Goal: Task Accomplishment & Management: Use online tool/utility

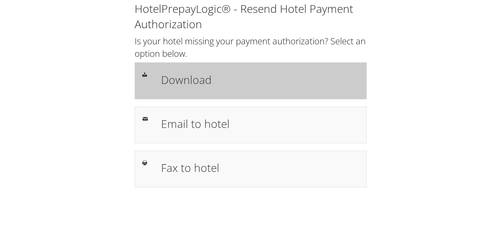
click at [204, 84] on h1 "Download" at bounding box center [260, 80] width 198 height 17
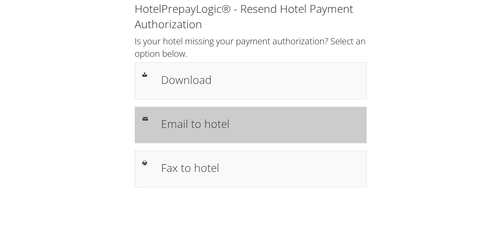
click at [208, 121] on h1 "Email to hotel" at bounding box center [260, 124] width 198 height 17
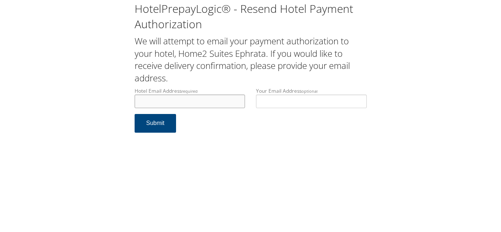
click at [193, 103] on input "Hotel Email Address required" at bounding box center [190, 102] width 111 height 14
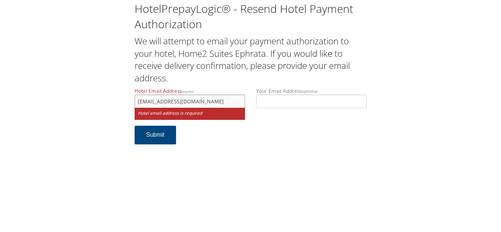
type input "home2ephratafd@gmail.com"
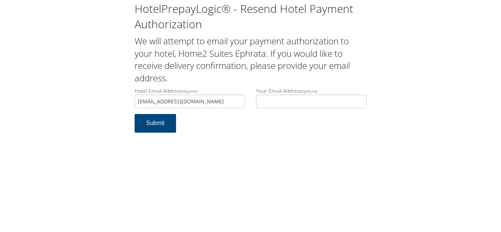
click at [225, 142] on div "HotelPrepayLogic® - Resend Hotel Payment Authorization We will attempt to email…" at bounding box center [250, 116] width 501 height 232
drag, startPoint x: 216, startPoint y: 103, endPoint x: 93, endPoint y: 103, distance: 123.7
click at [93, 103] on div "HotelPrepayLogic® - Resend Hotel Payment Authorization We will attempt to email…" at bounding box center [250, 70] width 487 height 140
click at [226, 114] on div "Hotel Email Address required home2ephratafd@gmail.com Hotel email address is re…" at bounding box center [190, 100] width 122 height 27
drag, startPoint x: 220, startPoint y: 101, endPoint x: 135, endPoint y: 99, distance: 84.8
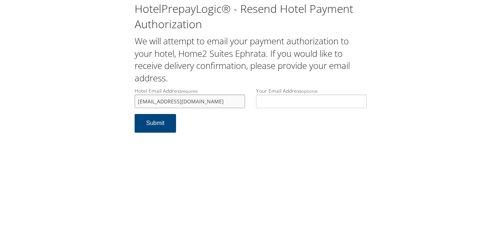
click at [135, 99] on input "home2ephratafd@gmail.com" at bounding box center [190, 102] width 111 height 14
click at [160, 129] on button "Submit" at bounding box center [156, 123] width 42 height 19
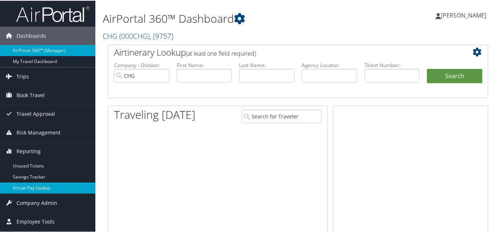
click at [27, 185] on link "Virtual Pay Lookup" at bounding box center [47, 187] width 95 height 11
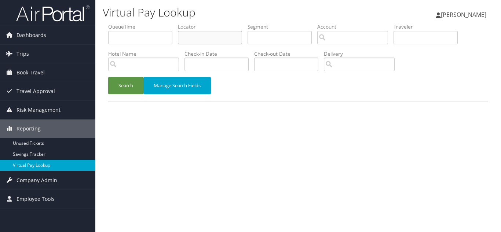
click at [202, 34] on input "text" at bounding box center [210, 38] width 64 height 14
paste input "KQUTQY"
click at [108, 77] on button "Search" at bounding box center [125, 85] width 35 height 17
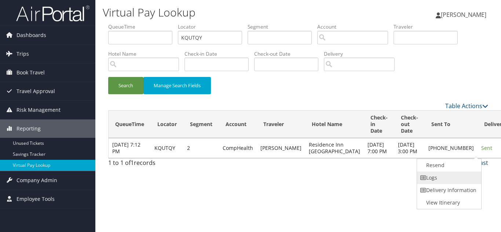
click at [454, 179] on link "Logs" at bounding box center [448, 178] width 63 height 12
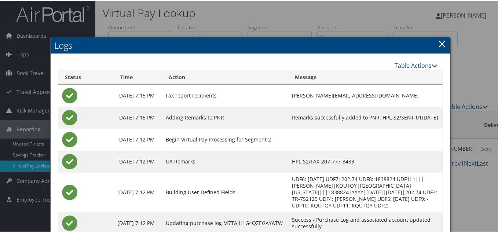
click at [440, 42] on link "×" at bounding box center [442, 43] width 8 height 15
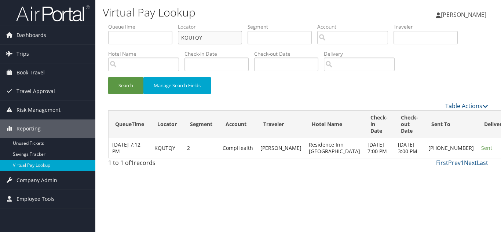
drag, startPoint x: 214, startPoint y: 37, endPoint x: 129, endPoint y: 40, distance: 84.8
click at [130, 23] on ul "QueueTime Locator KQUTQY Segment Account Traveler Hotel Name Check-in Date Chec…" at bounding box center [298, 23] width 380 height 0
paste input "MAEQGM"
type input "MAEQGM"
click at [108, 77] on button "Search" at bounding box center [125, 85] width 35 height 17
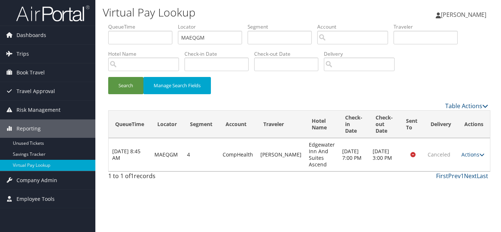
click at [276, 92] on div "Search Manage Search Fields" at bounding box center [298, 89] width 391 height 25
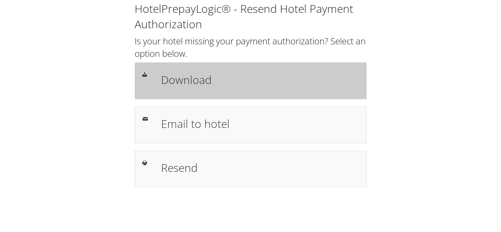
click at [189, 85] on h1 "Download" at bounding box center [260, 80] width 198 height 17
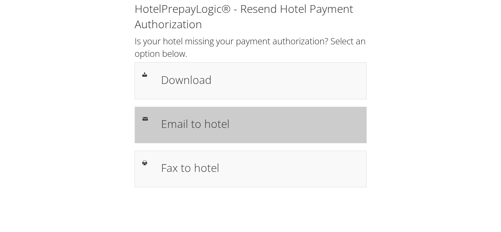
click at [199, 132] on div "Email to hotel" at bounding box center [260, 124] width 209 height 21
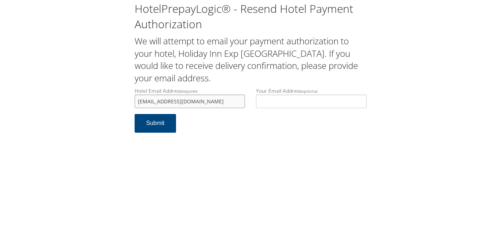
click at [141, 102] on input "[EMAIL_ADDRESS][DOMAIN_NAME]" at bounding box center [190, 102] width 111 height 14
click at [157, 102] on input "[EMAIL_ADDRESS][DOMAIN_NAME]" at bounding box center [190, 102] width 111 height 14
click at [177, 101] on input "[EMAIL_ADDRESS][DOMAIN_NAME]" at bounding box center [190, 102] width 111 height 14
type input "[EMAIL_ADDRESS][DOMAIN_NAME]"
click at [200, 118] on form "Hotel Email Address required [EMAIL_ADDRESS][DOMAIN_NAME] Hotel email address i…" at bounding box center [251, 113] width 232 height 53
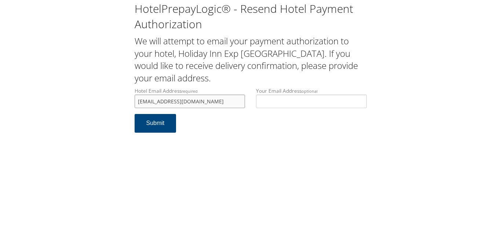
drag, startPoint x: 193, startPoint y: 106, endPoint x: 105, endPoint y: 106, distance: 88.1
click at [105, 106] on div "HotelPrepayLogic® - Resend Hotel Payment Authorization We will attempt to email…" at bounding box center [250, 70] width 487 height 140
click at [156, 128] on button "Submit" at bounding box center [156, 123] width 42 height 19
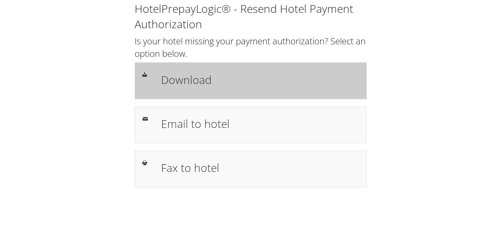
click at [190, 90] on div "Download" at bounding box center [260, 80] width 209 height 21
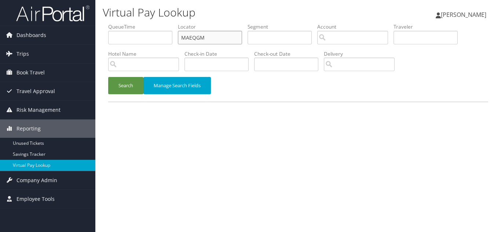
click at [212, 41] on input "MAEQGM" at bounding box center [210, 38] width 64 height 14
drag, startPoint x: 222, startPoint y: 41, endPoint x: 76, endPoint y: 44, distance: 145.7
click at [76, 44] on div "Dashboards AirPortal 360™ (Manager) My Travel Dashboard Trips Airtinerary® Look…" at bounding box center [250, 116] width 501 height 232
paste input "KWBTMT"
type input "KWBTMT"
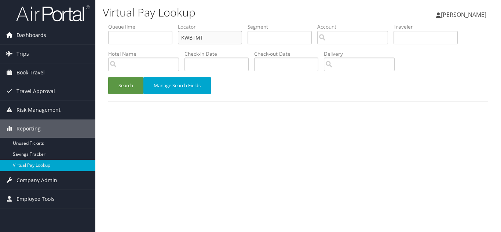
click at [108, 77] on button "Search" at bounding box center [125, 85] width 35 height 17
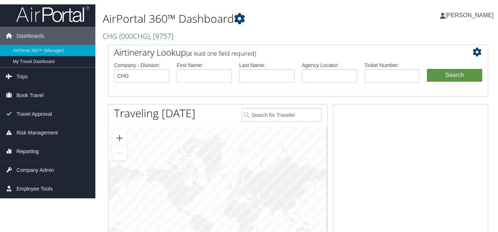
click at [24, 153] on span "Reporting" at bounding box center [28, 151] width 22 height 18
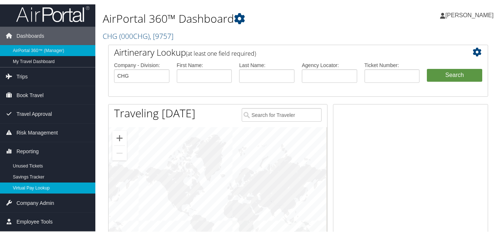
click at [28, 187] on link "Virtual Pay Lookup" at bounding box center [47, 187] width 95 height 11
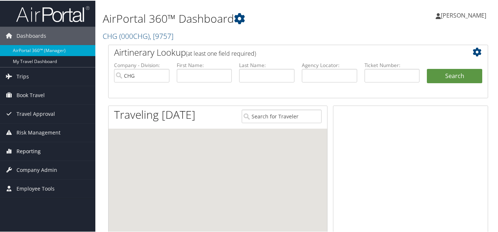
click at [26, 151] on span "Reporting" at bounding box center [29, 151] width 24 height 18
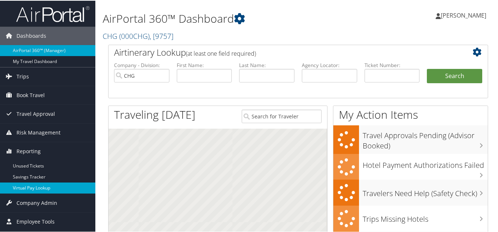
click at [31, 186] on link "Virtual Pay Lookup" at bounding box center [47, 187] width 95 height 11
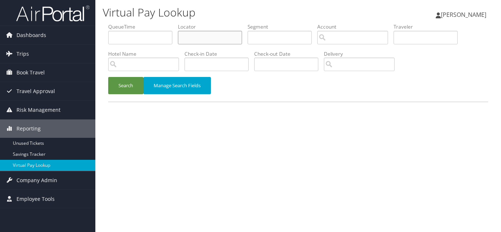
click at [210, 37] on input "text" at bounding box center [210, 38] width 64 height 14
paste input "CIDHBS"
click at [108, 77] on button "Search" at bounding box center [125, 85] width 35 height 17
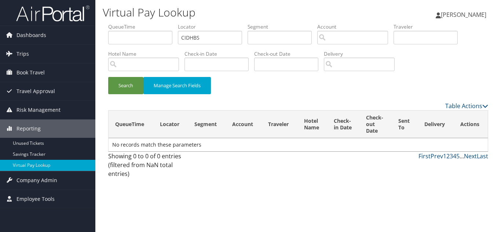
click at [251, 89] on div "Search Manage Search Fields" at bounding box center [298, 89] width 391 height 25
click at [248, 93] on div "Search Manage Search Fields" at bounding box center [298, 89] width 391 height 25
drag, startPoint x: 205, startPoint y: 39, endPoint x: 98, endPoint y: 39, distance: 107.5
click at [98, 39] on div "Virtual Pay Lookup Luke Perry Luke Perry My Settings Travel Agency Contacts Vie…" at bounding box center [298, 116] width 406 height 232
click at [108, 77] on button "Search" at bounding box center [125, 85] width 35 height 17
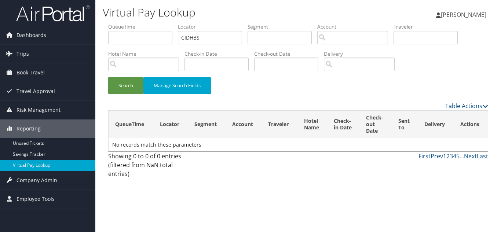
click at [268, 96] on div "Search Manage Search Fields" at bounding box center [298, 89] width 391 height 25
drag, startPoint x: 216, startPoint y: 38, endPoint x: 71, endPoint y: 38, distance: 145.7
click at [71, 38] on div "Dashboards AirPortal 360™ (Manager) My Travel Dashboard Trips Airtinerary® Look…" at bounding box center [250, 116] width 501 height 232
click at [108, 77] on button "Search" at bounding box center [125, 85] width 35 height 17
type input "C"
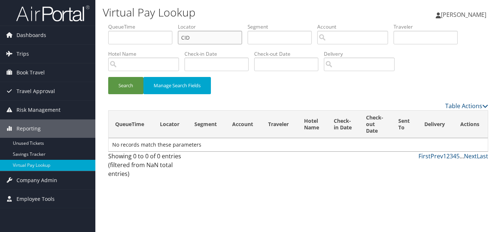
type input "CID"
click at [135, 40] on input "text" at bounding box center [140, 38] width 64 height 14
paste input "CIDHBS"
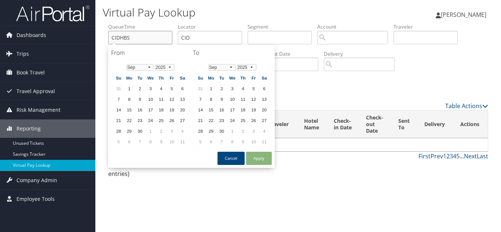
type input "CIDHBS"
click at [215, 35] on input "CID" at bounding box center [210, 38] width 64 height 14
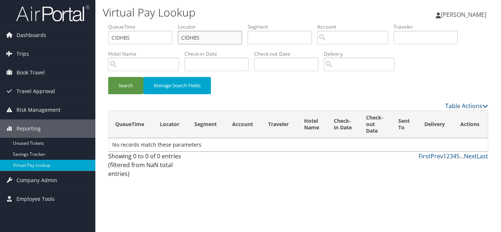
type input "CIDHBS"
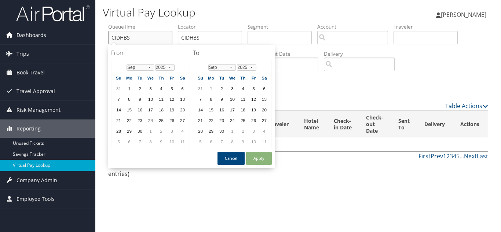
drag, startPoint x: 136, startPoint y: 39, endPoint x: 54, endPoint y: 39, distance: 82.2
click at [55, 39] on div "Dashboards AirPortal 360™ (Manager) My Travel Dashboard Trips Airtinerary® Look…" at bounding box center [250, 116] width 501 height 232
click at [202, 39] on input "CIDHBS" at bounding box center [210, 38] width 64 height 14
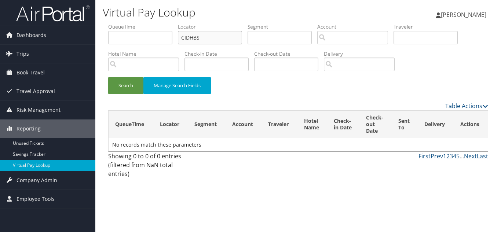
click at [108, 77] on button "Search" at bounding box center [125, 85] width 35 height 17
click at [36, 33] on span "Dashboards" at bounding box center [32, 35] width 30 height 18
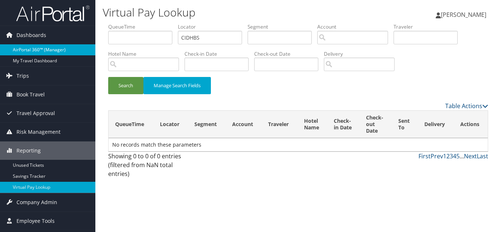
click at [35, 51] on link "AirPortal 360™ (Manager)" at bounding box center [47, 49] width 95 height 11
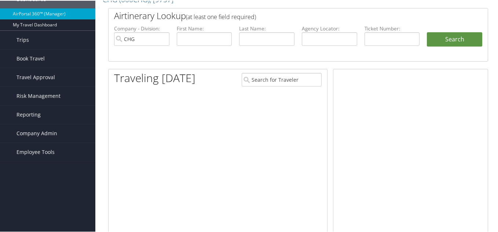
scroll to position [40, 0]
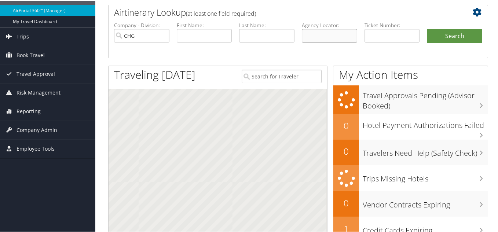
click at [326, 37] on input "text" at bounding box center [329, 35] width 55 height 14
paste input "CIDHBS"
type input "CIDHBS"
click at [427, 28] on button "Search" at bounding box center [454, 35] width 55 height 15
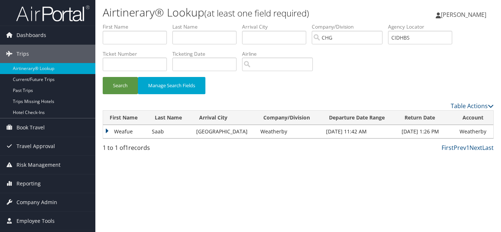
click at [106, 132] on td "Weafue" at bounding box center [125, 131] width 45 height 13
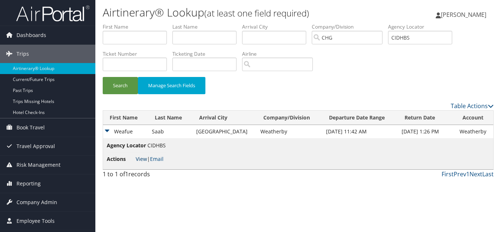
click at [141, 158] on link "View" at bounding box center [141, 159] width 11 height 7
click at [33, 185] on span "Reporting" at bounding box center [29, 184] width 24 height 18
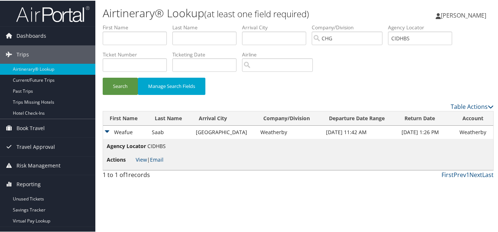
scroll to position [32, 0]
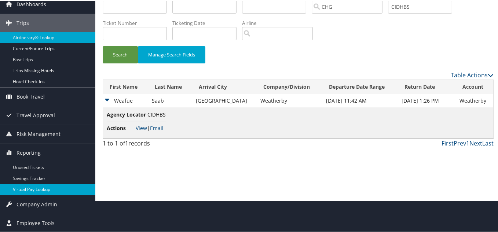
click at [35, 190] on link "Virtual Pay Lookup" at bounding box center [47, 188] width 95 height 11
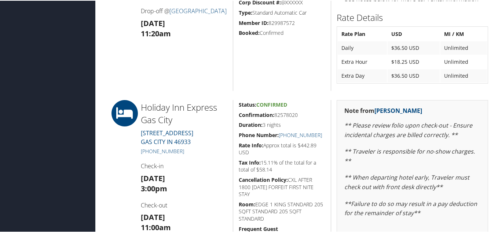
scroll to position [554, 0]
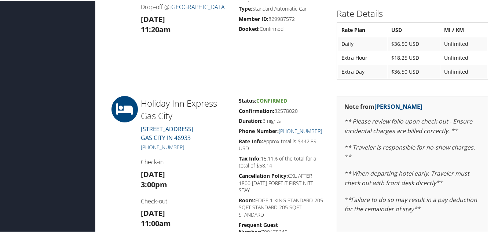
click at [183, 76] on div "National [GEOGRAPHIC_DATA] , [GEOGRAPHIC_DATA] Pick-up @ [GEOGRAPHIC_DATA] [DAT…" at bounding box center [184, 5] width 98 height 161
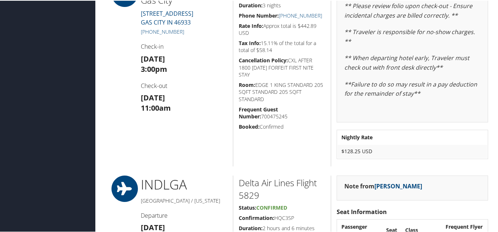
scroll to position [649, 0]
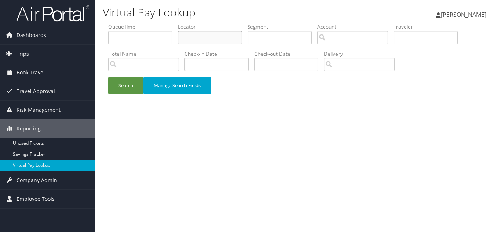
click at [206, 36] on input "text" at bounding box center [210, 38] width 64 height 14
paste input "JXEOFV"
type input "JXEOFV"
click at [108, 77] on button "Search" at bounding box center [125, 85] width 35 height 17
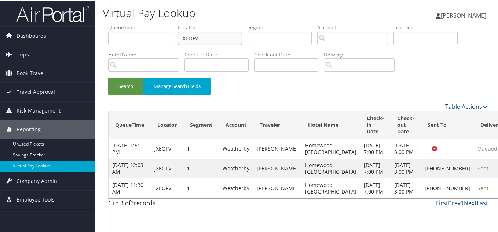
scroll to position [18, 0]
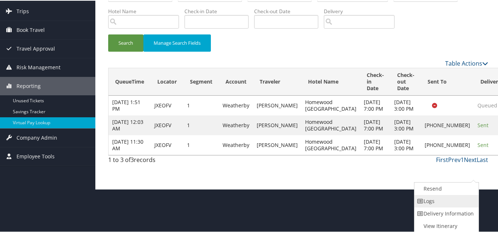
click at [440, 204] on link "Logs" at bounding box center [446, 200] width 63 height 12
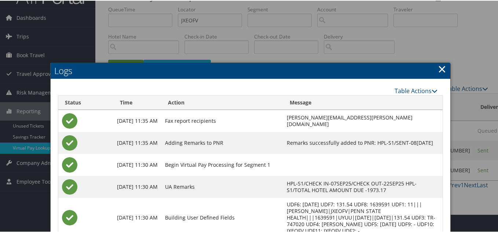
click at [352, 73] on h2 "Logs" at bounding box center [251, 70] width 400 height 16
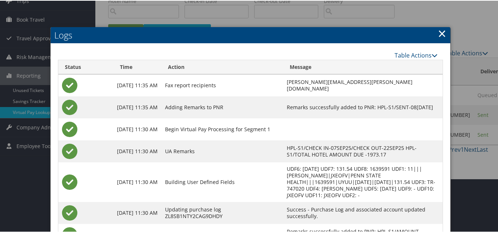
scroll to position [51, 0]
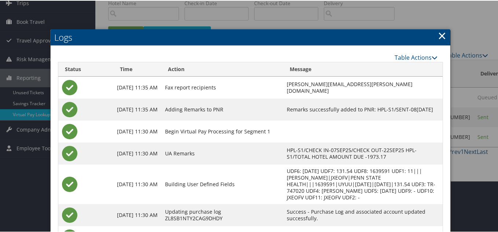
drag, startPoint x: 438, startPoint y: 38, endPoint x: 478, endPoint y: 82, distance: 59.7
click at [438, 38] on link "×" at bounding box center [442, 35] width 8 height 15
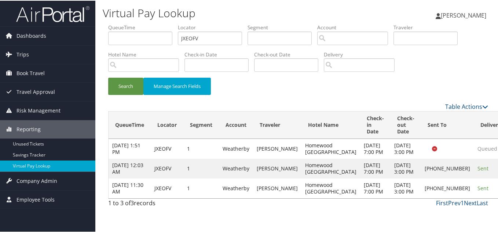
scroll to position [18, 0]
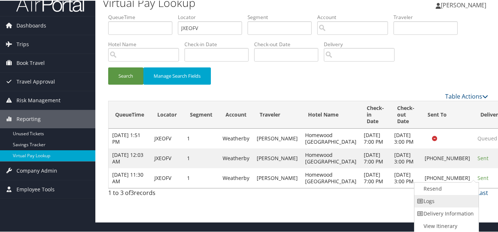
click at [433, 194] on link "Logs" at bounding box center [446, 200] width 63 height 12
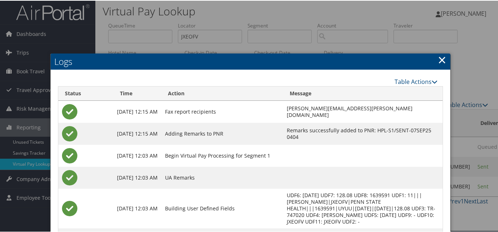
scroll to position [0, 0]
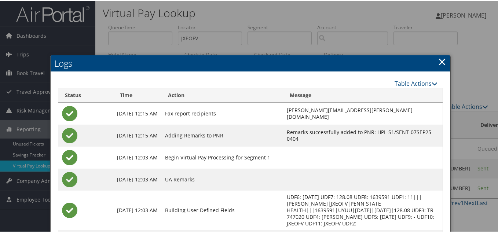
drag, startPoint x: 440, startPoint y: 60, endPoint x: 447, endPoint y: 68, distance: 10.4
click at [440, 60] on link "×" at bounding box center [442, 61] width 8 height 15
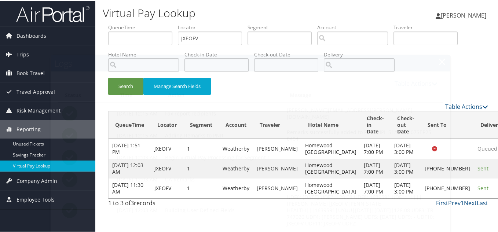
scroll to position [18, 0]
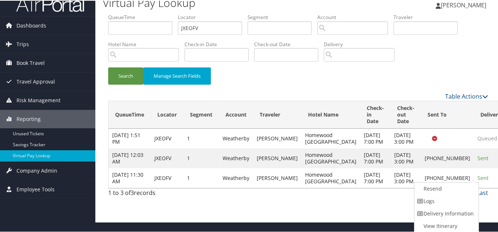
click at [424, 69] on div "Search Manage Search Fields" at bounding box center [298, 79] width 391 height 25
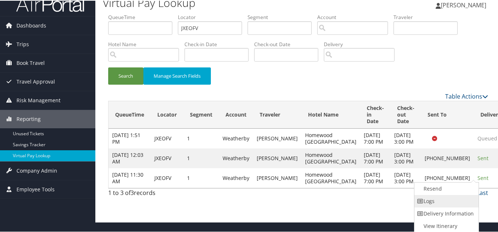
click at [434, 194] on link "Logs" at bounding box center [446, 200] width 63 height 12
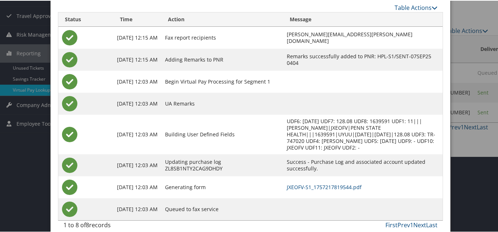
scroll to position [77, 0]
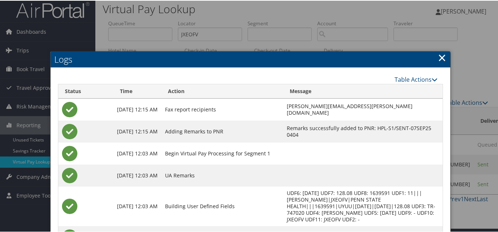
click at [440, 54] on link "×" at bounding box center [442, 57] width 8 height 15
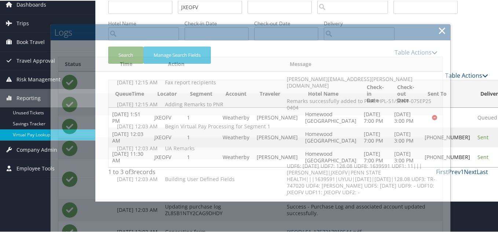
scroll to position [18, 0]
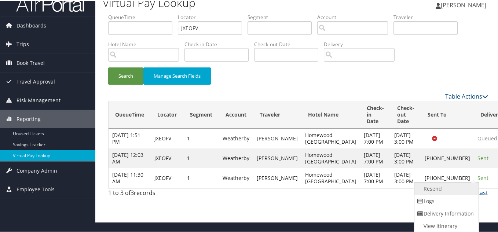
click at [435, 183] on link "Resend" at bounding box center [446, 188] width 63 height 12
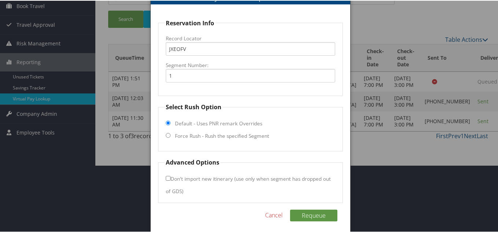
scroll to position [71, 0]
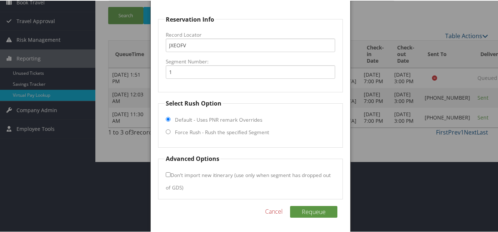
click at [167, 132] on input "Force Rush - Rush the specified Segment" at bounding box center [168, 131] width 5 height 5
radio input "true"
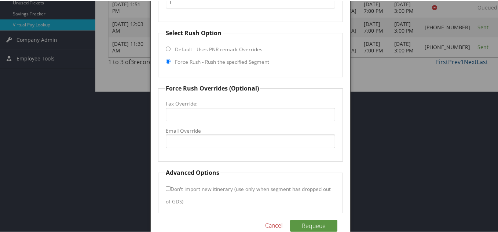
scroll to position [144, 0]
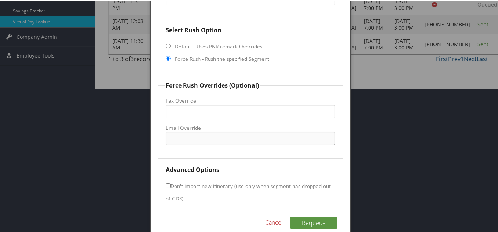
click at [187, 140] on input "Email Override" at bounding box center [251, 138] width 170 height 14
click at [195, 139] on input "Email Override" at bounding box center [251, 138] width 170 height 14
click at [252, 137] on input "Email Override" at bounding box center [251, 138] width 170 height 14
click at [221, 139] on input "[EMAIL_ADDRESS][PERSON_NAME][DOMAIN_NAME]" at bounding box center [251, 138] width 170 height 14
click at [183, 140] on input "[EMAIL_ADDRESS][PERSON_NAME][DOMAIN_NAME]" at bounding box center [251, 138] width 170 height 14
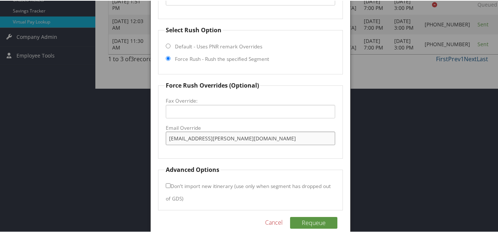
click at [196, 137] on input "[EMAIL_ADDRESS][PERSON_NAME][DOMAIN_NAME]" at bounding box center [251, 138] width 170 height 14
click at [233, 138] on input "[EMAIL_ADDRESS][PERSON_NAME][DOMAIN_NAME]" at bounding box center [251, 138] width 170 height 14
type input "[EMAIL_ADDRESS][PERSON_NAME][DOMAIN_NAME]"
click at [245, 155] on fieldset "Force Rush Overrides (Optional) Fax Override: Email Override [EMAIL_ADDRESS][PE…" at bounding box center [250, 119] width 185 height 78
drag, startPoint x: 239, startPoint y: 140, endPoint x: 156, endPoint y: 139, distance: 82.9
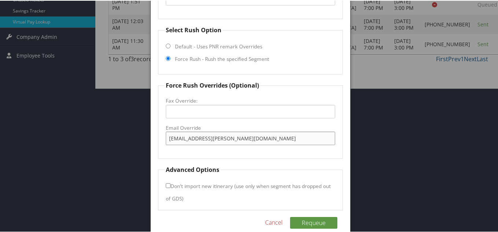
click at [156, 139] on div "Reservation Info Record Locator JXEOFV Segment Number: 1 Select Rush Option Def…" at bounding box center [251, 85] width 200 height 316
click at [312, 224] on button "Requeue" at bounding box center [313, 222] width 47 height 12
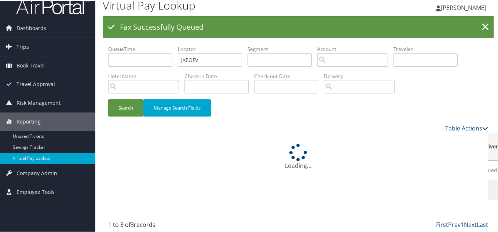
scroll to position [47, 0]
